Goal: Task Accomplishment & Management: Complete application form

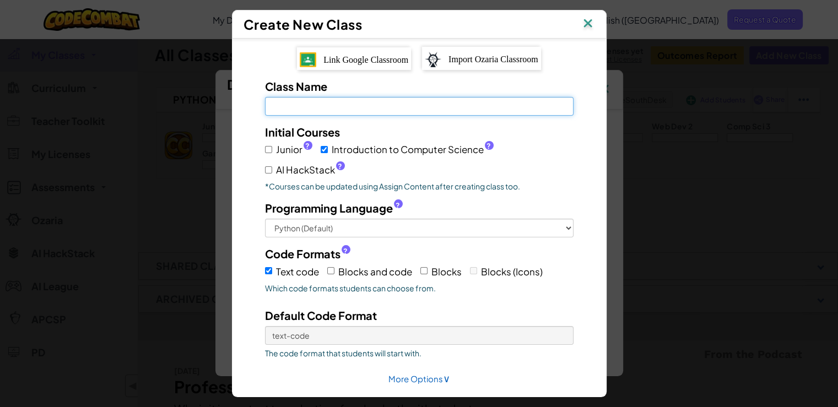
click at [442, 102] on input "Class Name Field is required" at bounding box center [419, 106] width 309 height 19
click at [426, 105] on input "Class Name Field is required" at bounding box center [419, 106] width 309 height 19
type input "Coding Practice"
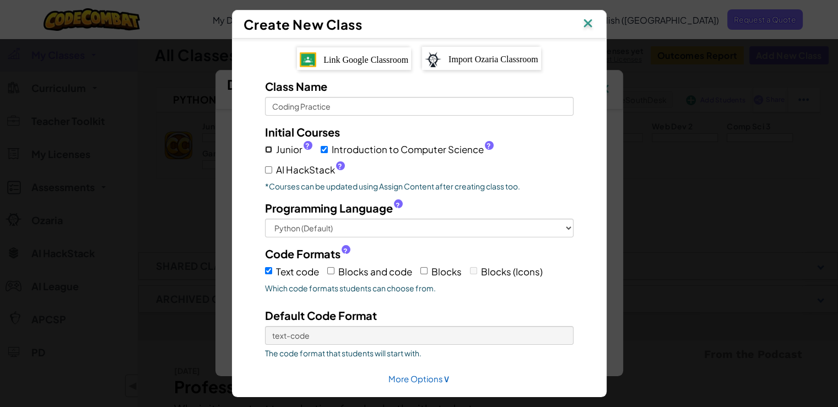
click at [265, 146] on input "Junior ?" at bounding box center [268, 149] width 7 height 7
checkbox input "true"
drag, startPoint x: 266, startPoint y: 165, endPoint x: 368, endPoint y: 162, distance: 102.6
click at [266, 166] on input "AI HackStack ?" at bounding box center [268, 169] width 7 height 7
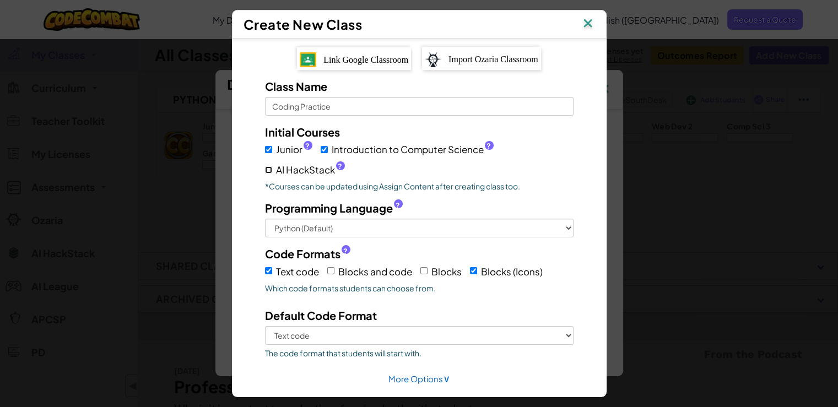
checkbox input "true"
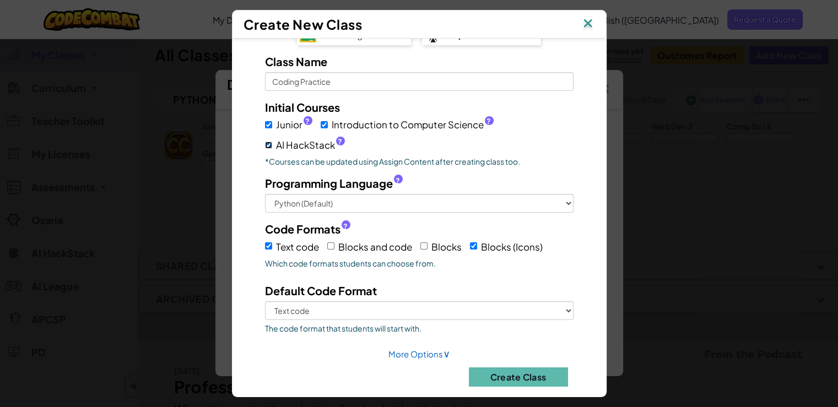
scroll to position [38, 0]
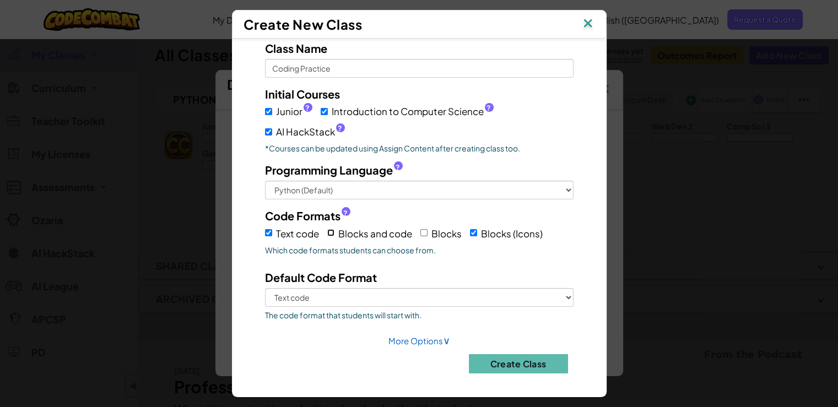
click at [327, 233] on input "Blocks and code" at bounding box center [330, 232] width 7 height 7
checkbox input "true"
click at [421, 229] on input "Blocks" at bounding box center [424, 232] width 7 height 7
checkbox input "true"
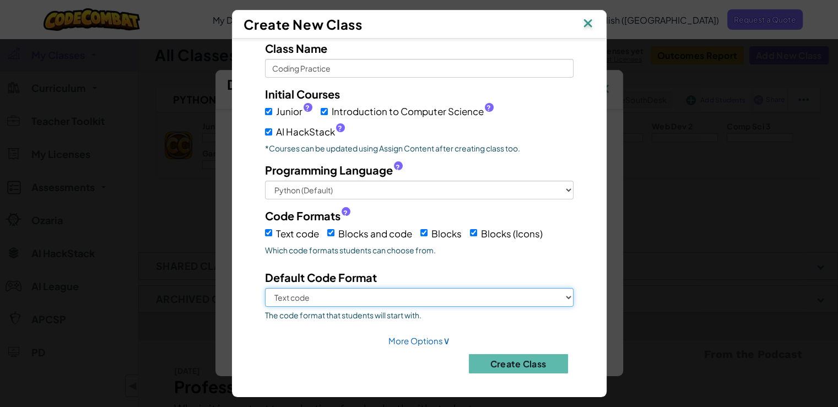
click at [405, 295] on select "Text code Blocks and code Blocks Blocks (Icons)" at bounding box center [419, 297] width 309 height 19
select select "blocks-and-code"
click at [265, 288] on select "Text code Blocks and code Blocks Blocks (Icons)" at bounding box center [419, 297] width 309 height 19
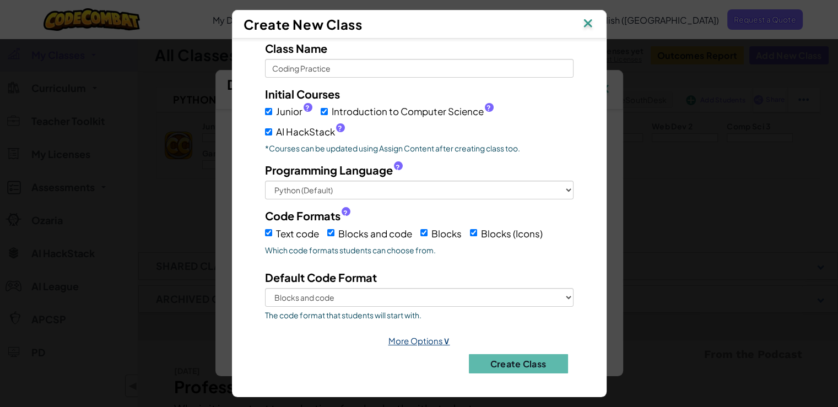
click at [415, 339] on link "More Options ∨" at bounding box center [420, 341] width 62 height 10
select select
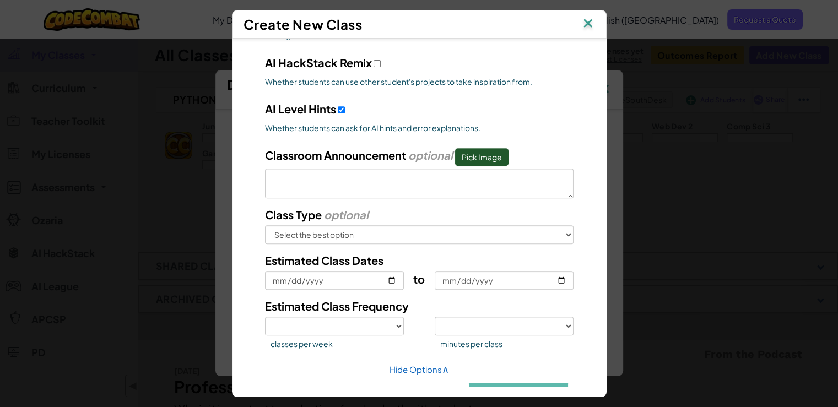
scroll to position [507, 0]
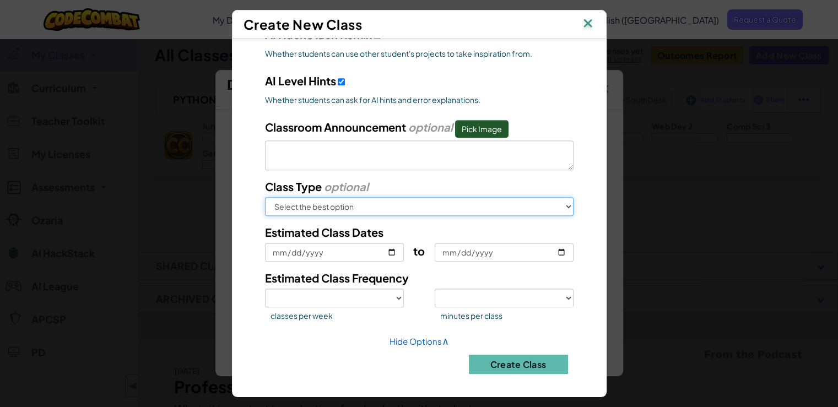
click at [399, 206] on select "Select the best option In School After School Online Camp Homeschool Other" at bounding box center [419, 206] width 309 height 19
select select "online"
click at [265, 197] on select "Select the best option In School After School Online Camp Homeschool Other" at bounding box center [419, 206] width 309 height 19
select select
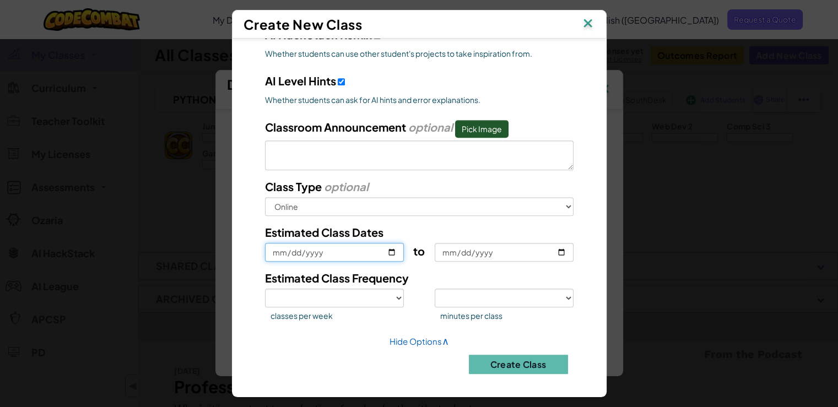
click at [369, 251] on input "Estimated Class Dates" at bounding box center [334, 252] width 139 height 19
click at [395, 250] on input "Estimated Class Dates" at bounding box center [334, 252] width 139 height 19
click at [391, 250] on input "Estimated Class Dates" at bounding box center [334, 252] width 139 height 19
type input "[DATE]"
select select
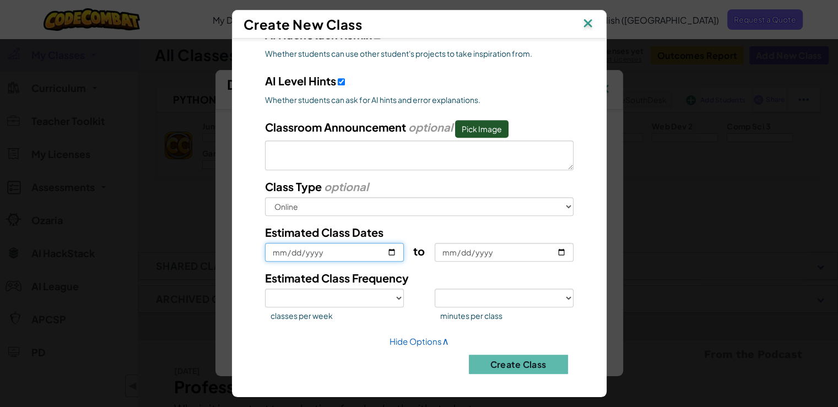
select select
type input "[DATE]"
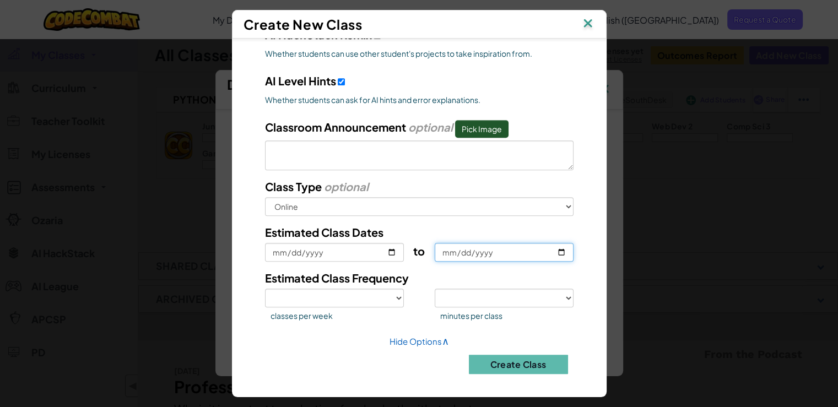
click at [557, 248] on input "to" at bounding box center [504, 252] width 139 height 19
type input "[DATE]"
select select
type input "[DATE]"
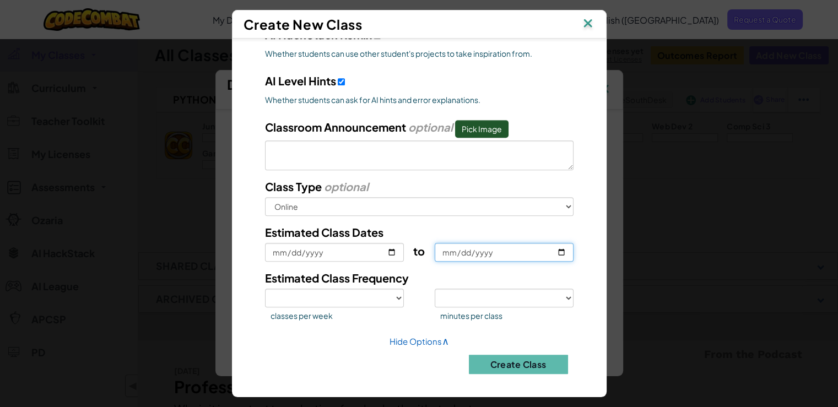
select select
type input "[DATE]"
select select
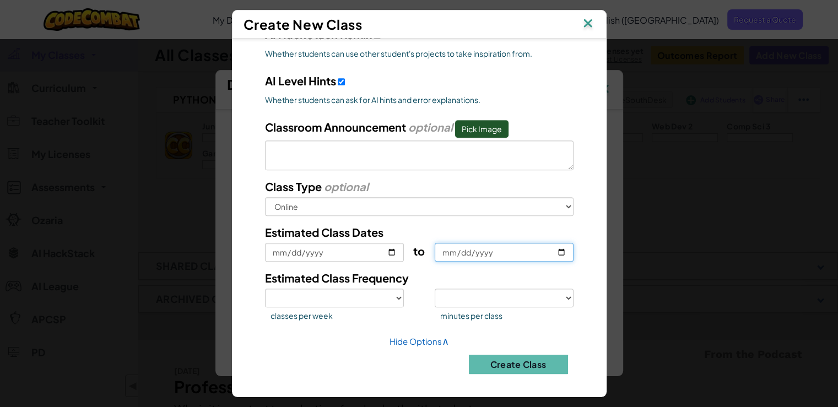
type input "[DATE]"
select select
type input "[DATE]"
select select
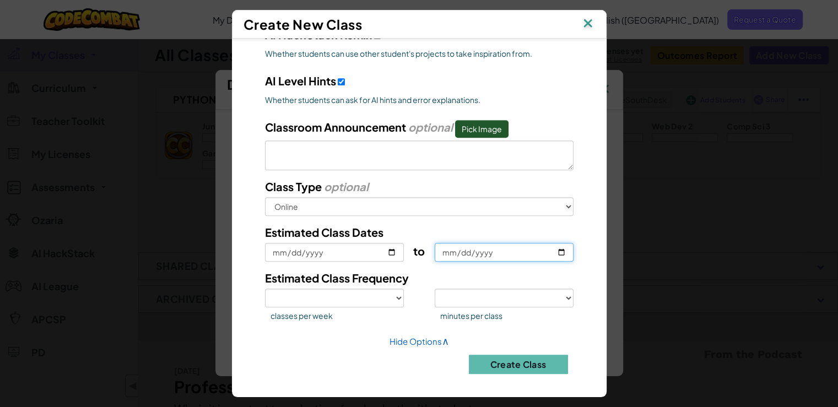
select select
type input "[DATE]"
select select
type input "[DATE]"
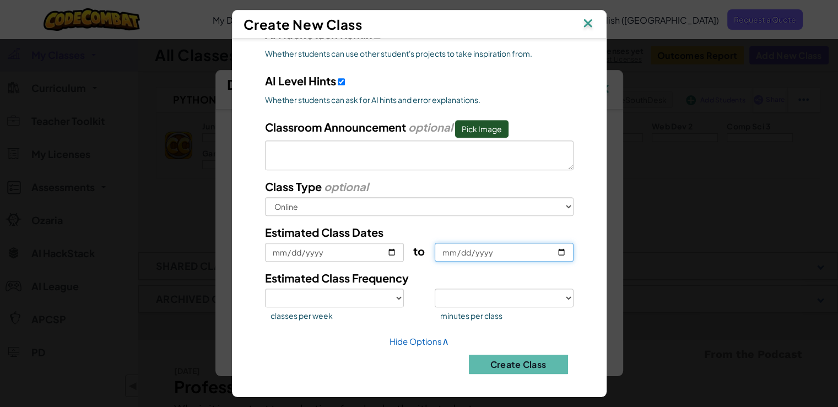
select select
type input "[DATE]"
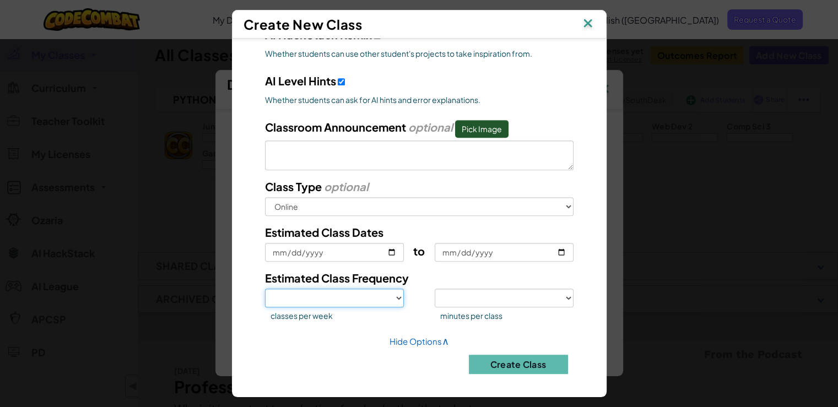
click at [390, 297] on select "1 2 3 4 5" at bounding box center [334, 298] width 139 height 19
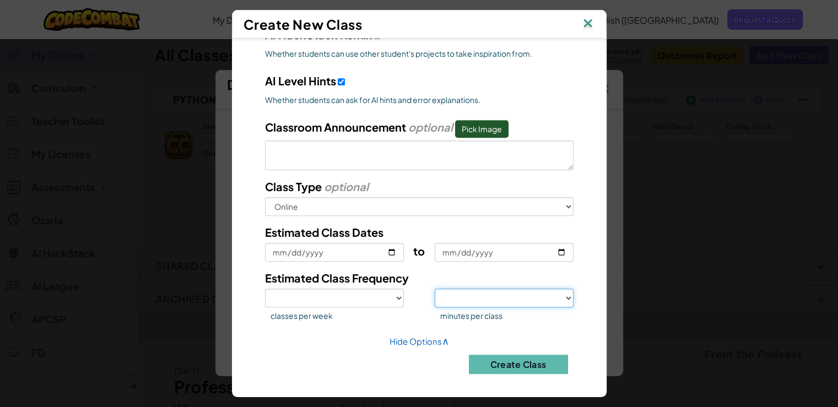
click at [462, 299] on select "<30 30 50 75 >75" at bounding box center [504, 298] width 139 height 19
select select "50"
click at [435, 289] on select "<30 30 50 75 >75" at bounding box center [504, 298] width 139 height 19
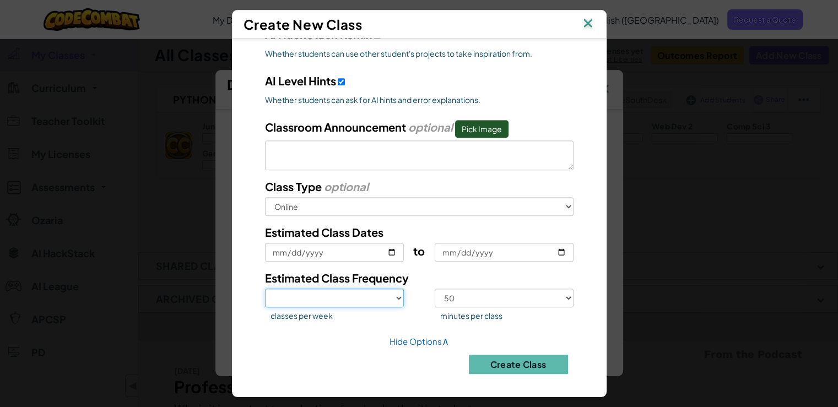
click at [384, 294] on select "1 2 3 4 5" at bounding box center [334, 298] width 139 height 19
select select "2"
click at [265, 289] on select "1 2 3 4 5" at bounding box center [334, 298] width 139 height 19
click at [515, 358] on button "Create Class" at bounding box center [518, 364] width 99 height 19
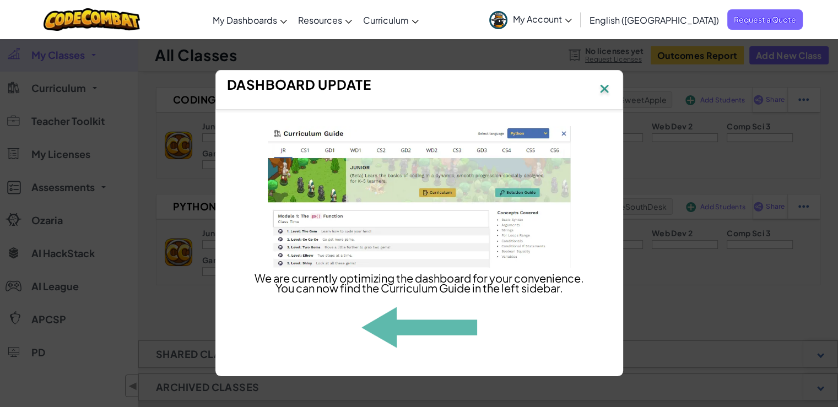
click at [441, 335] on img at bounding box center [420, 327] width 116 height 42
click at [603, 82] on img at bounding box center [605, 90] width 14 height 17
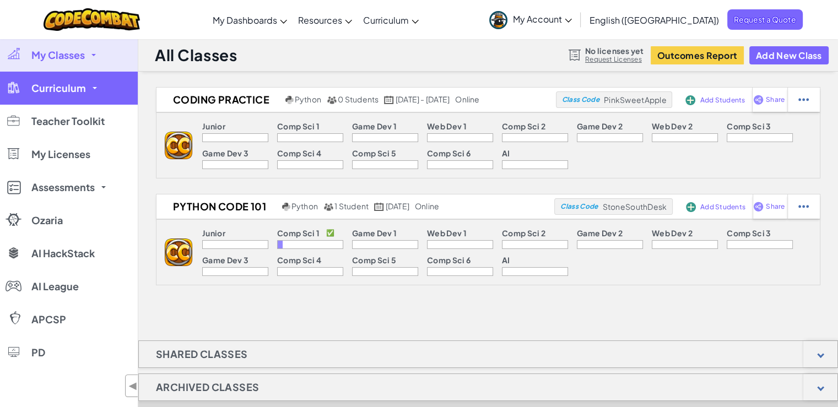
click at [87, 91] on link "Curriculum" at bounding box center [69, 88] width 138 height 33
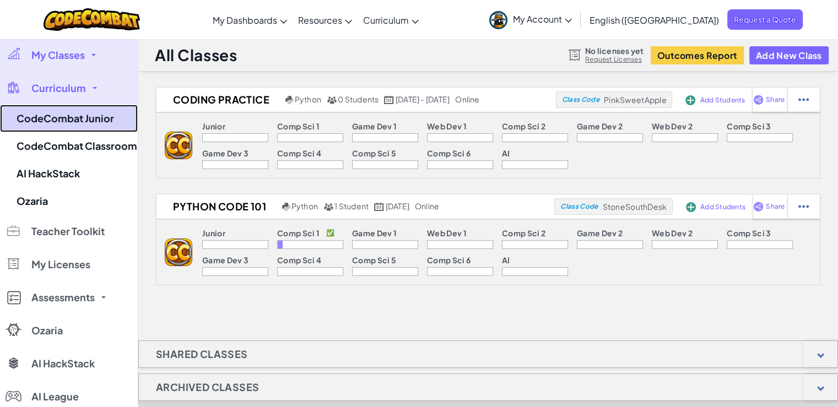
click at [82, 120] on link "CodeCombat Junior" at bounding box center [69, 119] width 138 height 28
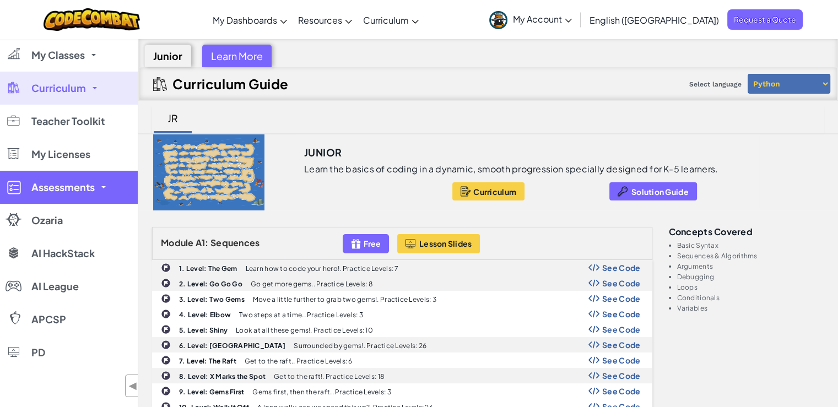
click at [86, 188] on span "Assessments" at bounding box center [62, 187] width 63 height 10
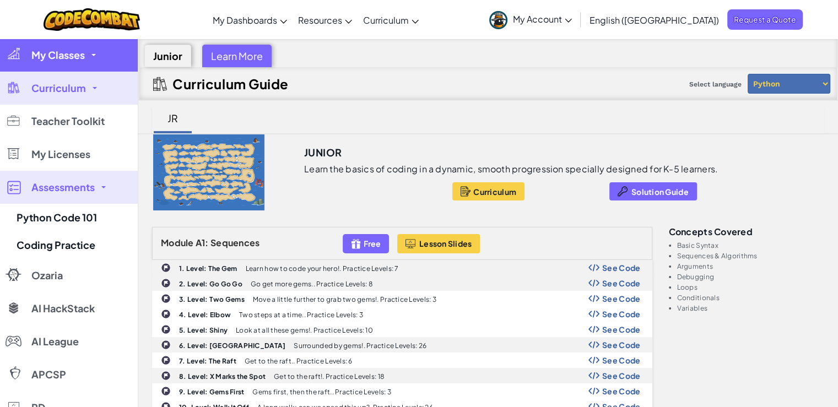
click at [68, 56] on span "My Classes" at bounding box center [57, 55] width 53 height 10
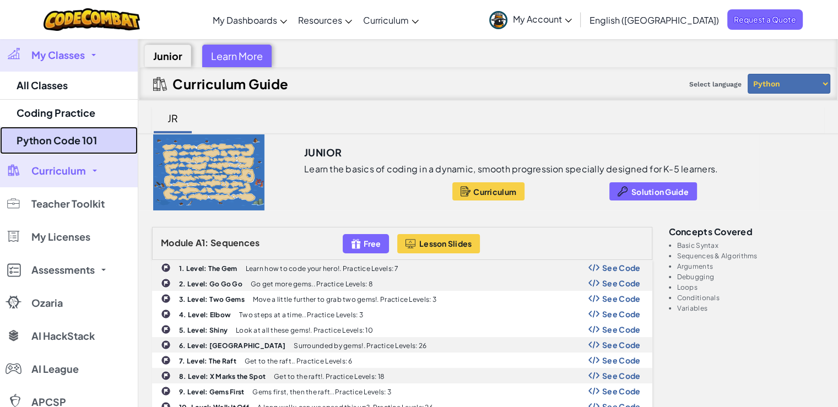
click at [73, 148] on link "Python Code 101" at bounding box center [69, 141] width 138 height 28
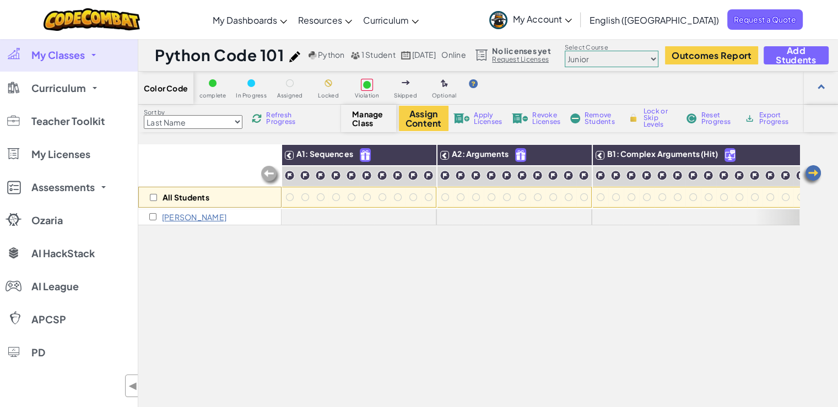
click at [535, 58] on link "Request Licenses" at bounding box center [521, 59] width 58 height 9
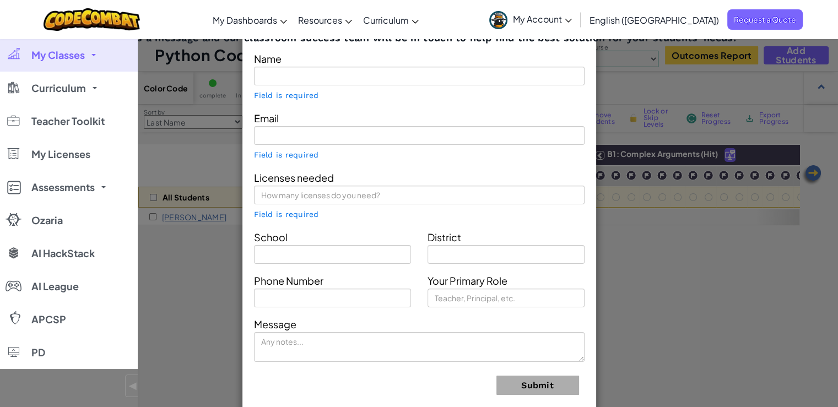
type input "[PERSON_NAME]"
type input "[EMAIL_ADDRESS][DOMAIN_NAME]"
type input "[US_STATE] [GEOGRAPHIC_DATA]"
type input "[GEOGRAPHIC_DATA]"
type input "Teacher"
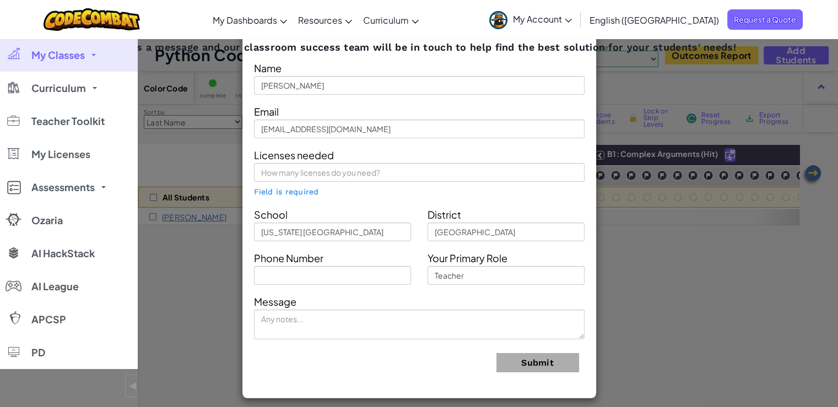
click at [669, 147] on div "Contact Our Classroom Team Send us a message and our classroom success team wil…" at bounding box center [419, 203] width 838 height 407
click at [669, 85] on div "Contact Our Classroom Team Send us a message and our classroom success team wil…" at bounding box center [419, 203] width 838 height 407
click at [184, 142] on div "Contact Our Classroom Team Send us a message and our classroom success team wil…" at bounding box center [419, 203] width 838 height 407
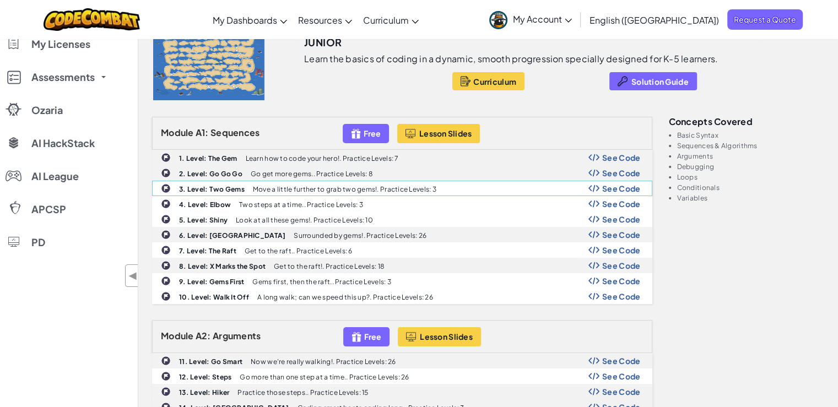
scroll to position [55, 0]
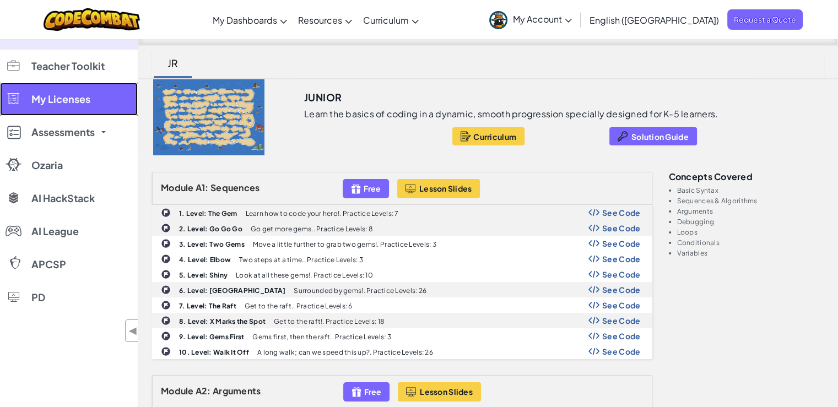
click at [81, 106] on link "My Licenses" at bounding box center [69, 99] width 138 height 33
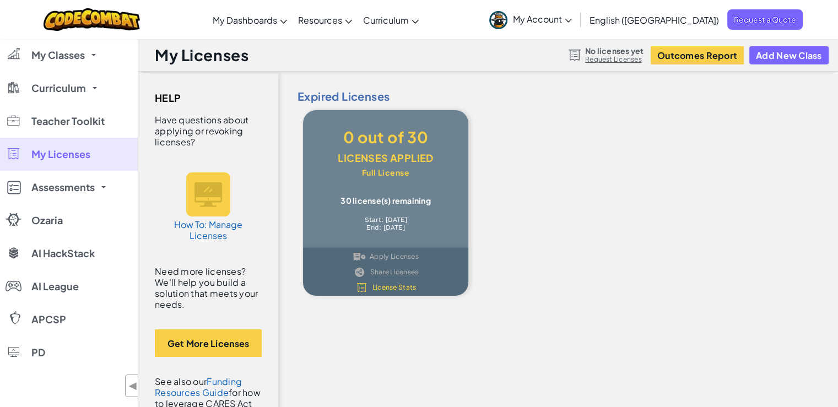
scroll to position [55, 0]
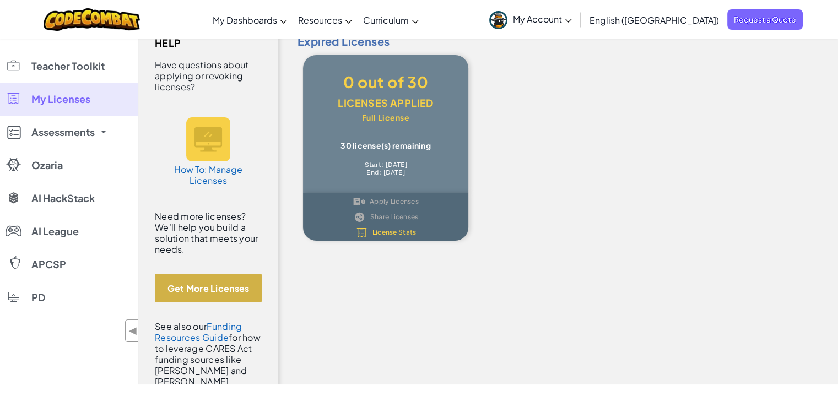
click at [201, 285] on button "Get More Licenses" at bounding box center [208, 289] width 107 height 28
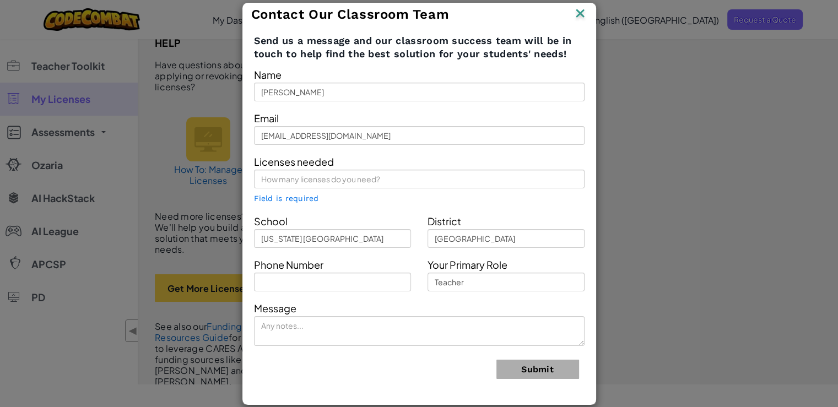
click at [584, 9] on img at bounding box center [580, 14] width 14 height 17
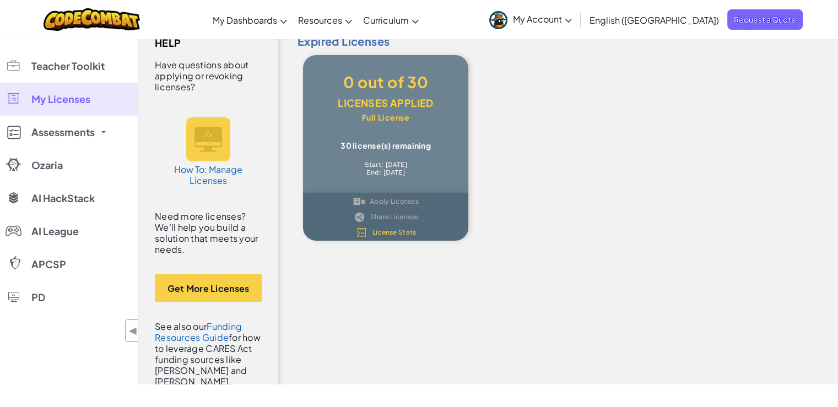
click at [572, 15] on span "My Account" at bounding box center [542, 19] width 59 height 12
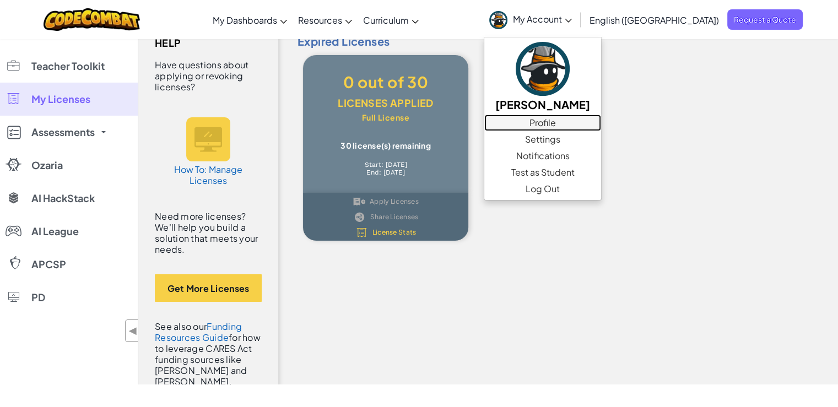
click at [600, 122] on link "Profile" at bounding box center [543, 123] width 117 height 17
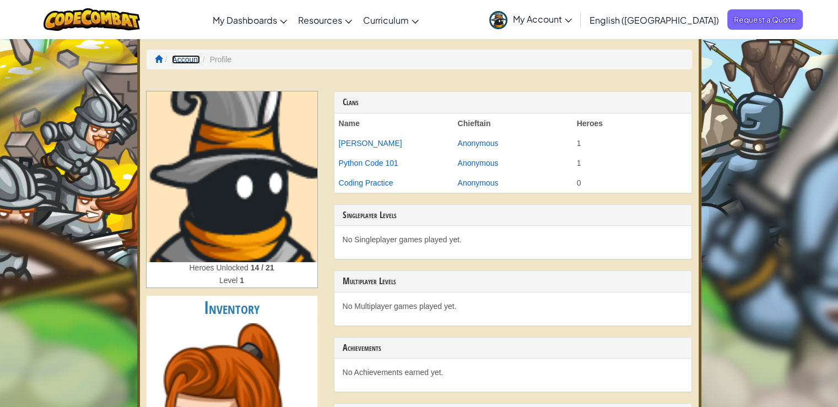
click at [185, 58] on link "Account" at bounding box center [186, 59] width 28 height 9
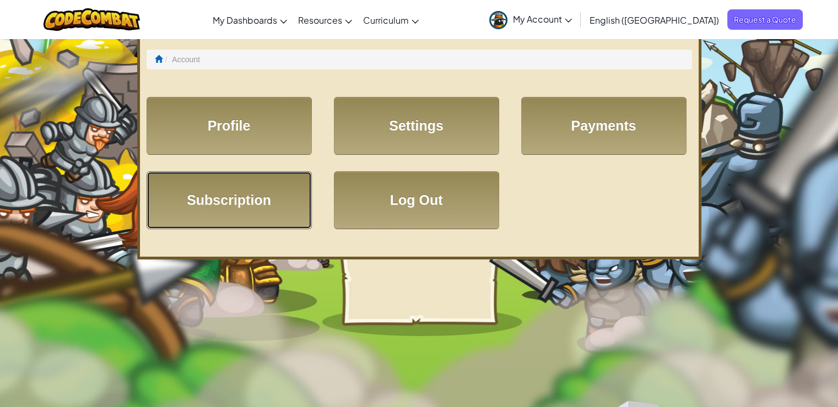
click at [268, 187] on link "Subscription" at bounding box center [229, 200] width 165 height 58
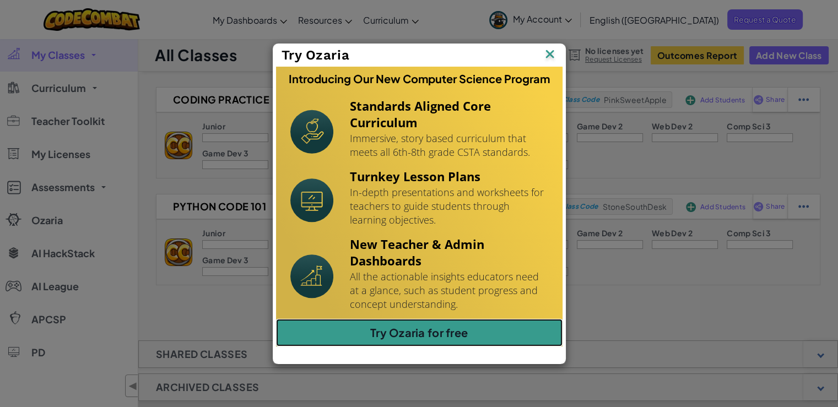
click at [462, 327] on link "Try Ozaria for free" at bounding box center [419, 333] width 287 height 28
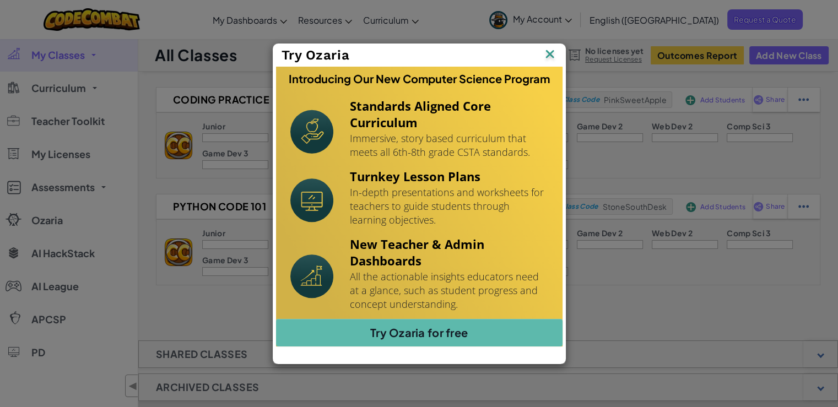
click at [0, 0] on img at bounding box center [0, 0] width 0 height 0
